Goal: Navigation & Orientation: Find specific page/section

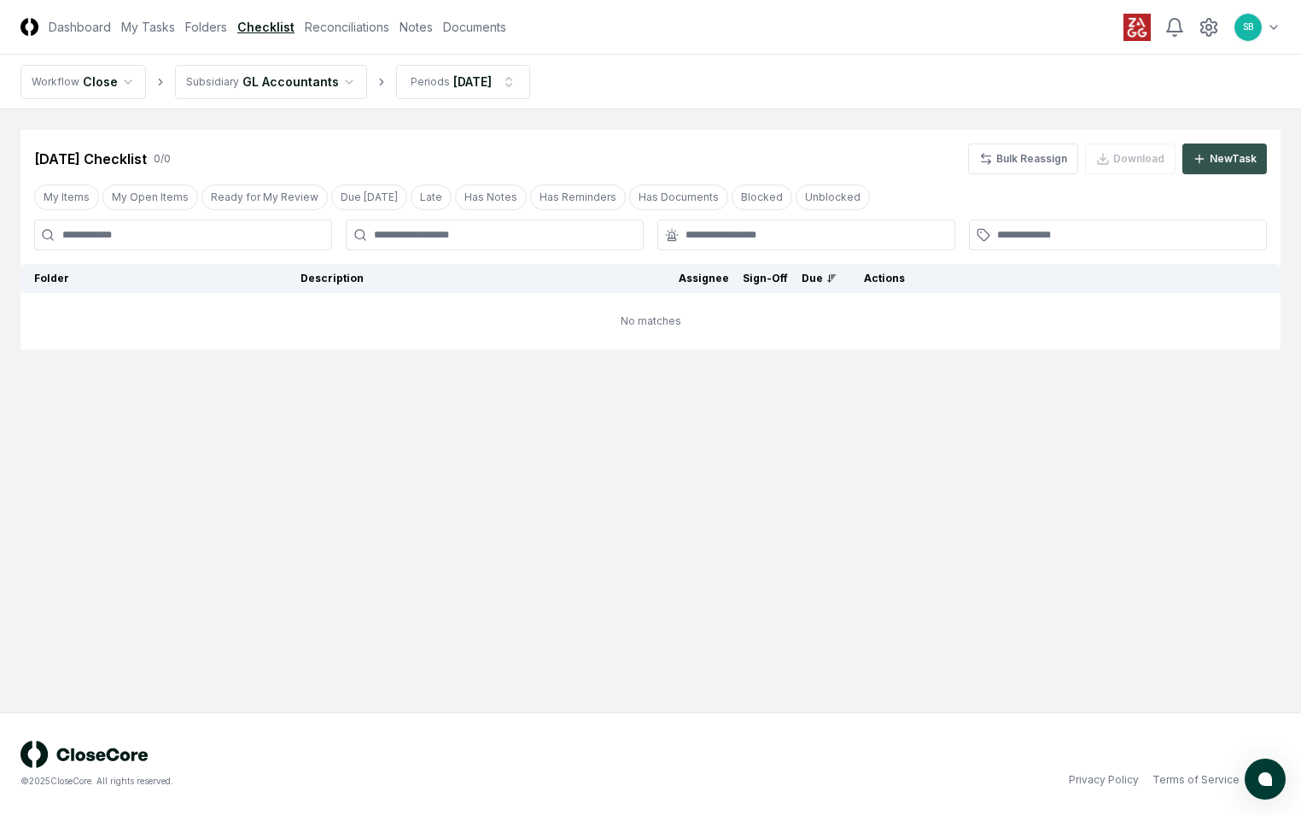
click at [1211, 158] on div "New Task" at bounding box center [1233, 158] width 47 height 15
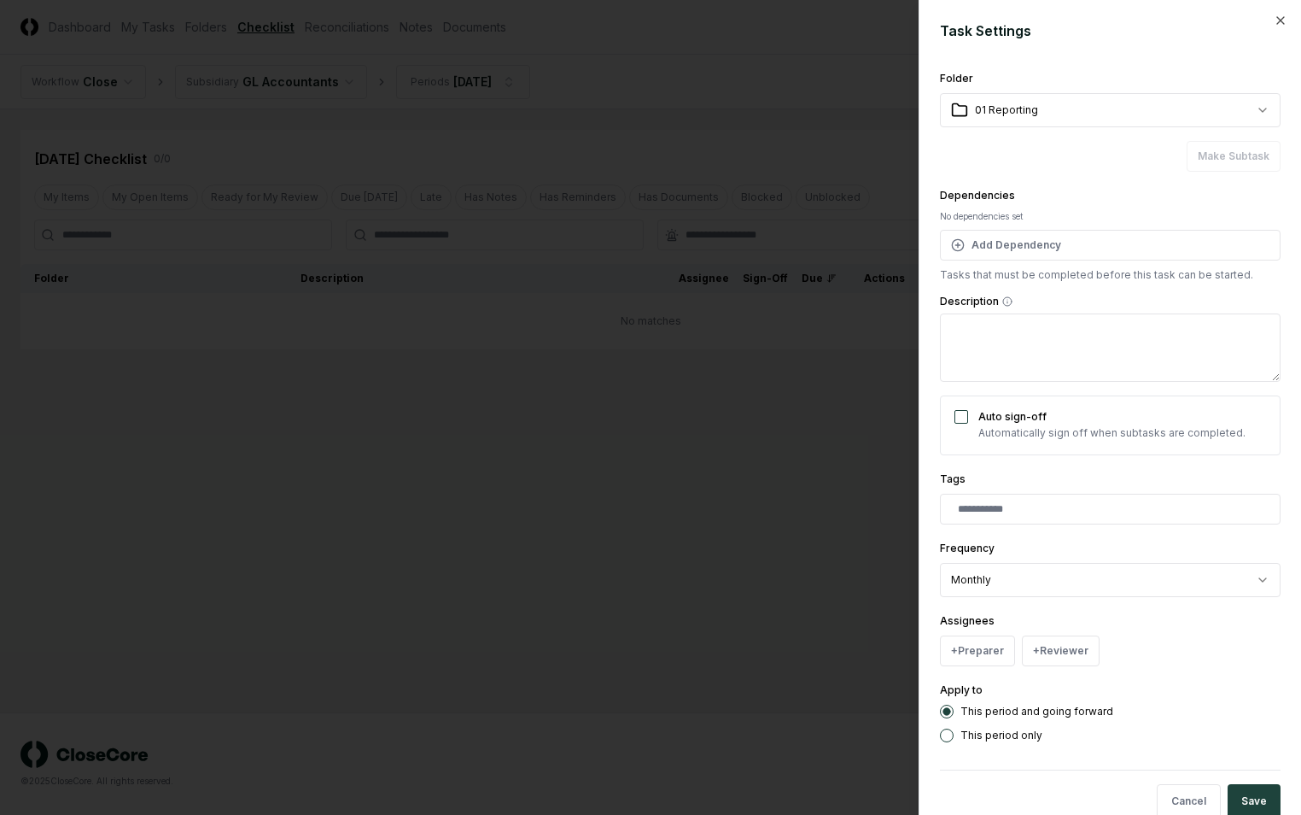
click at [196, 198] on div at bounding box center [650, 407] width 1301 height 815
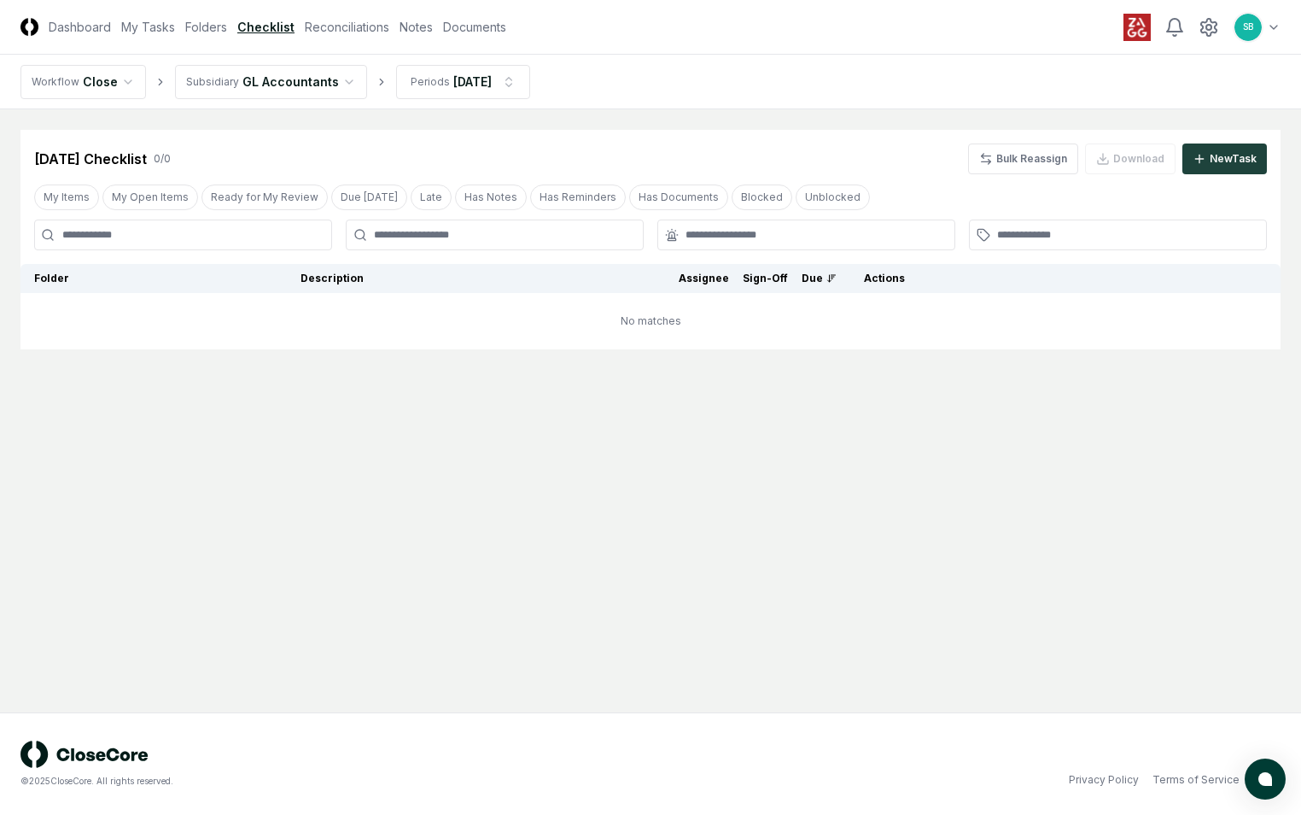
click at [249, 21] on link "Checklist" at bounding box center [265, 27] width 57 height 18
click at [335, 85] on html "CloseCore Dashboard My Tasks Folders Checklist Reconciliations Notes Documents …" at bounding box center [650, 407] width 1301 height 815
click at [339, 20] on html "CloseCore Dashboard My Tasks Folders Checklist Reconciliations Notes Documents …" at bounding box center [650, 407] width 1301 height 815
click at [414, 29] on link "Notes" at bounding box center [416, 27] width 33 height 18
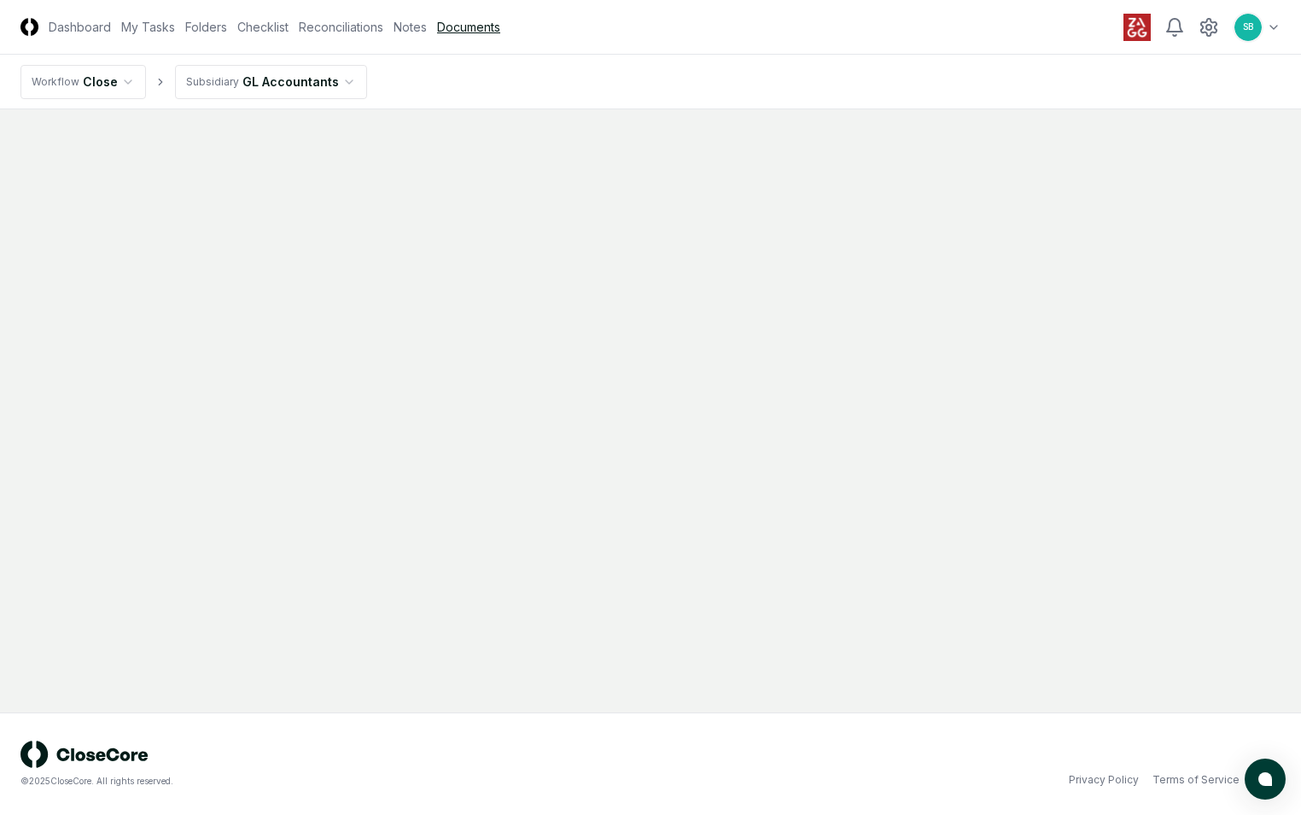
click at [460, 32] on link "Documents" at bounding box center [468, 27] width 63 height 18
click at [140, 26] on link "My Tasks" at bounding box center [148, 27] width 54 height 18
